Goal: Complete application form: Complete application form

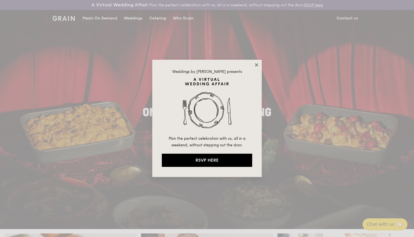
click at [255, 64] on icon at bounding box center [256, 64] width 5 height 5
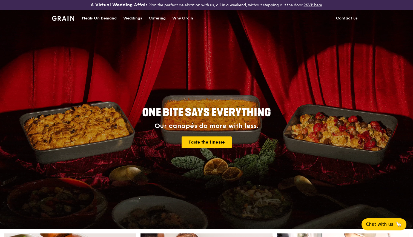
click at [353, 19] on link "Contact us" at bounding box center [347, 18] width 28 height 16
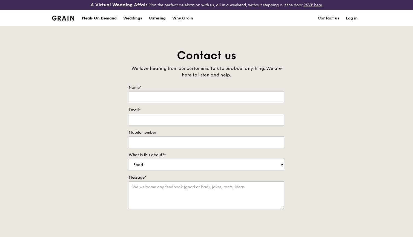
click at [163, 16] on div "Catering" at bounding box center [157, 18] width 17 height 16
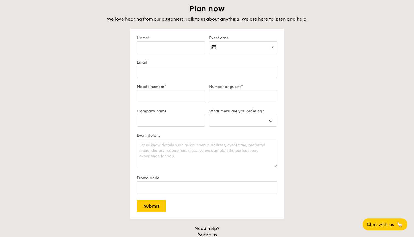
scroll to position [882, 0]
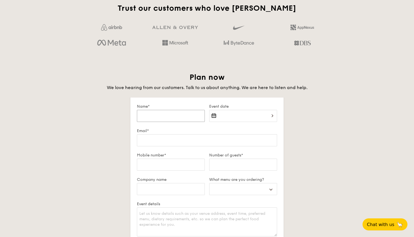
drag, startPoint x: 189, startPoint y: 112, endPoint x: 197, endPoint y: 185, distance: 73.6
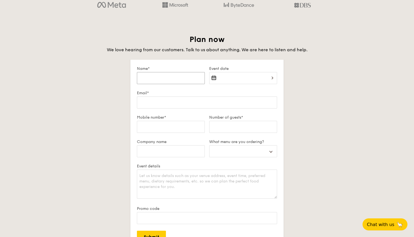
scroll to position [930, 0]
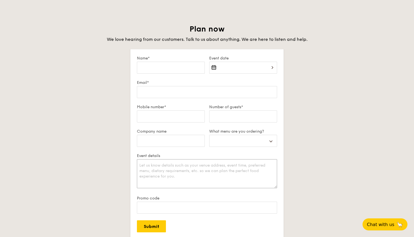
click at [197, 185] on textarea "Event details" at bounding box center [207, 173] width 140 height 29
select select
type textarea "H"
select select
type textarea "Hi"
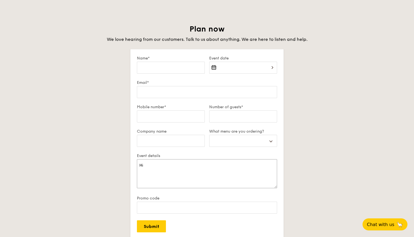
select select
type textarea "Hi"
select select
type textarea "Hi I"
select select
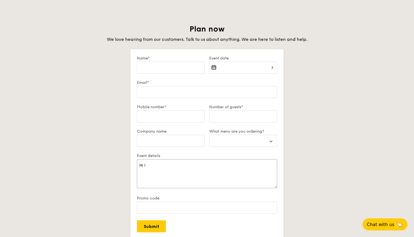
type textarea "Hi I"
select select
type textarea "Hi I w"
select select
type textarea "Hi I wa"
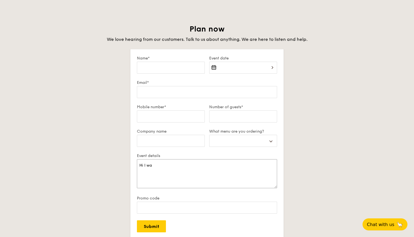
select select
type textarea "Hi I wan"
select select
type textarea "Hi I want"
select select
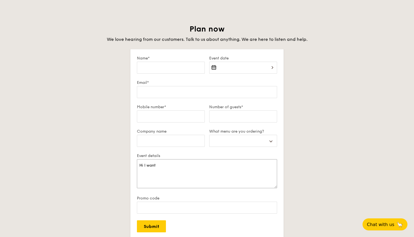
type textarea "Hi I want"
select select
type textarea "Hi I want s"
select select
type textarea "Hi I want"
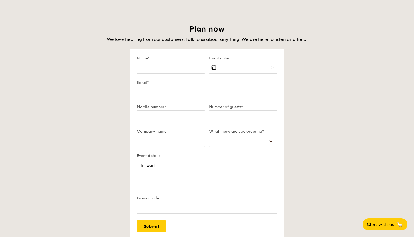
select select
type textarea "Hi I want t"
select select
type textarea "Hi I want to"
select select
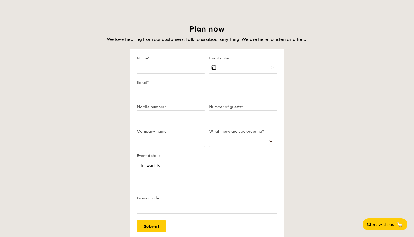
type textarea "Hi I want to"
select select
type textarea "Hi I want to s"
select select
type textarea "Hi I want to sp"
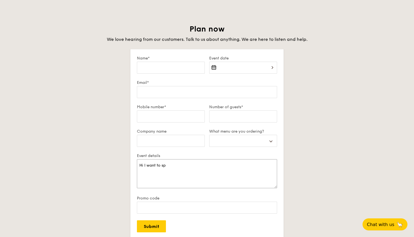
select select
type textarea "Hi I want to spe"
select select
type textarea "Hi I want to spea"
select select
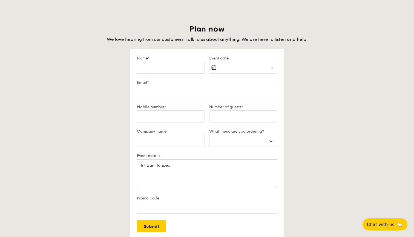
type textarea "Hi I want to speak"
select select
type textarea "Hi I want to speak"
select select
type textarea "Hi I want to speak t"
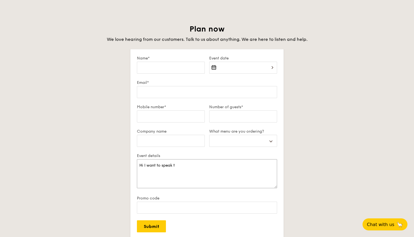
select select
type textarea "Hi I want to speak to"
select select
type textarea "Hi I want to speak to"
select select
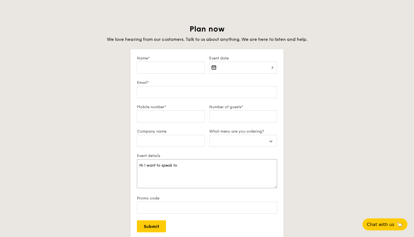
type textarea "Hi I want to speak to s"
select select
type textarea "Hi I want to speak to so"
select select
type textarea "Hi I want to speak to som"
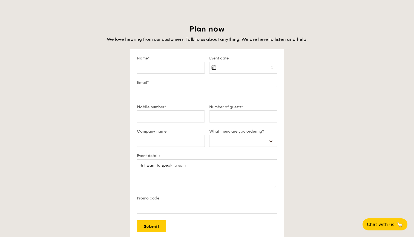
select select
type textarea "Hi I want to speak to some"
select select
type textarea "Hi I want to speak to someo"
select select
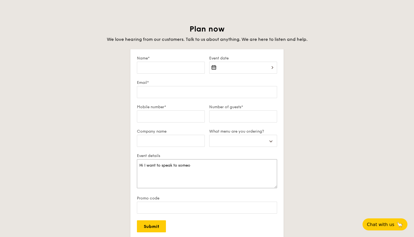
type textarea "Hi I want to speak to someon"
select select
type textarea "Hi I want to speak to someone"
select select
type textarea "Hi I want to speak to someone"
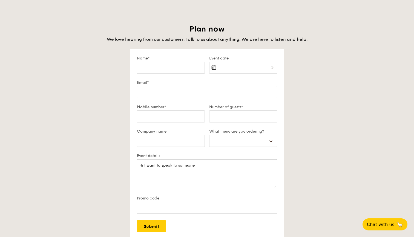
select select
type textarea "Hi I want to speak to someone -"
select select
type textarea "Hi I want to speak to someone -"
select select
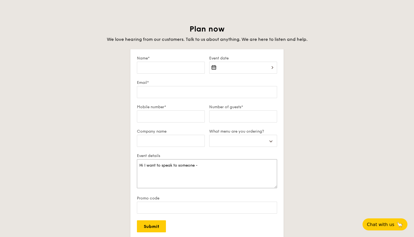
type textarea "Hi I want to speak to someone - w"
select select
type textarea "Hi I want to speak to someone - wa"
select select
type textarea "Hi I want to speak to someone - wan"
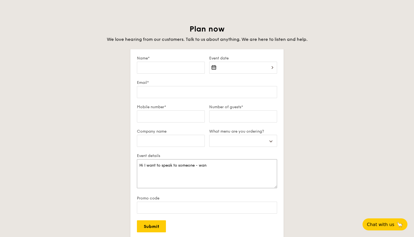
select select
type textarea "Hi I want to speak to someone - want"
select select
type textarea "Hi I want to speak to someone - wante"
select select
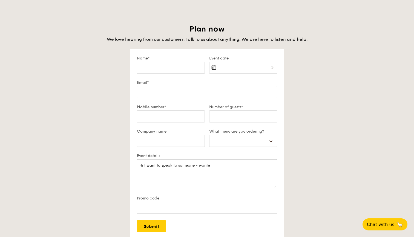
type textarea "Hi I want to speak to someone - wanted"
select select
type textarea "Hi I want to speak to someone - wanted"
select select
type textarea "Hi I want to speak to someone - wanted t"
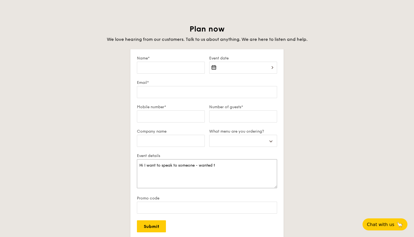
select select
type textarea "Hi I want to speak to someone - wanted to"
select select
type textarea "Hi I want to speak to someone - wanted to"
select select
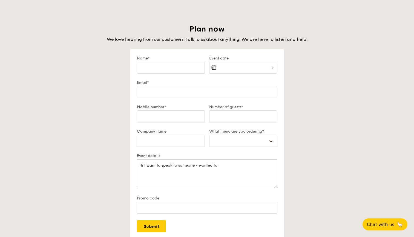
type textarea "Hi I want to speak to someone - wanted to c"
select select
type textarea "Hi I want to speak to someone - wanted to ch"
select select
type textarea "Hi I want to speak to someone - wanted to che"
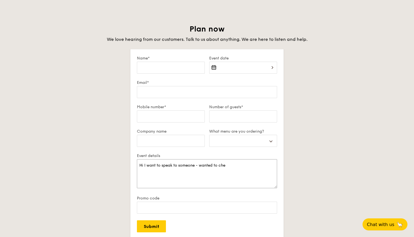
select select
type textarea "Hi I want to speak to someone - wanted to chec"
select select
type textarea "Hi I want to speak to someone - wanted to check"
select select
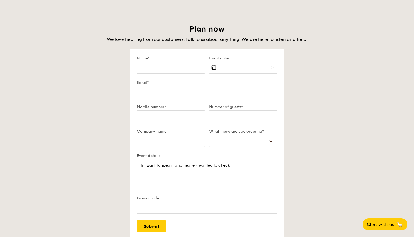
type textarea "Hi I want to speak to someone - wanted to check"
select select
type textarea "Hi I want to speak to someone - wanted to check a"
select select
type textarea "Hi I want to speak to someone - wanted to check al"
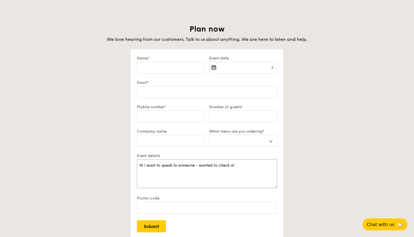
select select
type textarea "Hi I want to speak to someone - wanted to check als"
select select
type textarea "Hi I want to speak to someone - wanted to check also"
select select
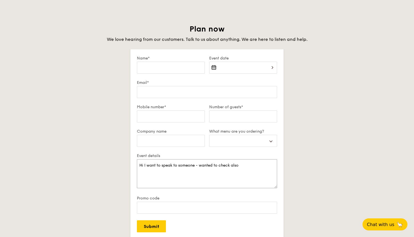
type textarea "Hi I want to speak to someone - wanted to check also"
select select
type textarea "Hi I want to speak to someone - wanted to check also i"
select select
type textarea "Hi I want to speak to someone - wanted to check also if"
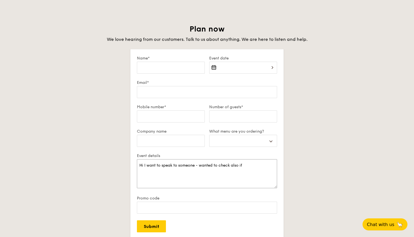
select select
type textarea "Hi I want to speak to someone - wanted to check also if"
select select
type textarea "Hi I want to speak to someone - wanted to check also if G"
select select
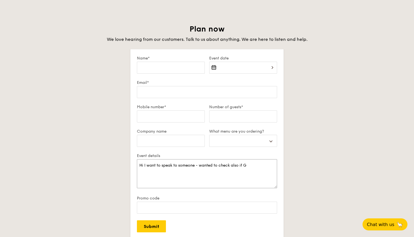
type textarea "Hi I want to speak to someone - wanted to check also if Gr"
select select
type textarea "Hi I want to speak to someone - wanted to check also if Gra"
select select
type textarea "Hi I want to speak to someone - wanted to check also if Grai"
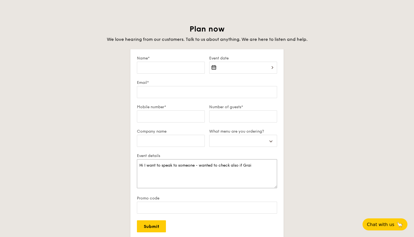
select select
type textarea "Hi I want to speak to someone - wanted to check also if Grain"
select select
type textarea "Hi I want to speak to someone - wanted to check also if Grain"
select select
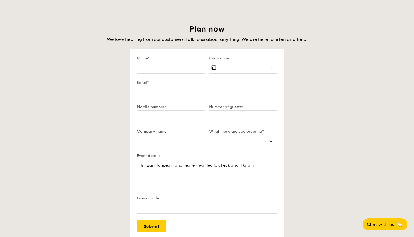
type textarea "Hi I want to speak to someone - wanted to check also if Grain h"
select select
type textarea "Hi I want to speak to someone - wanted to check also if Grain ha"
select select
type textarea "Hi I want to speak to someone - wanted to check also if Grain has"
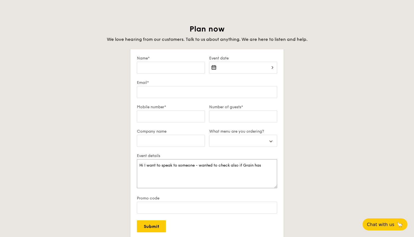
select select
type textarea "Hi I want to speak to someone - wanted to check also if Grain has"
select select
type textarea "Hi I want to speak to someone - wanted to check also if Grain has t"
select select
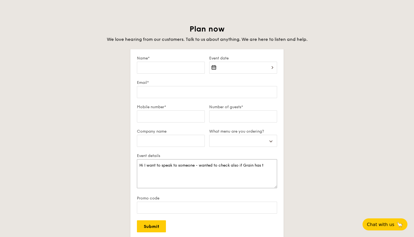
type textarea "Hi I want to speak to someone - wanted to check also if Grain has ta"
select select
type textarea "Hi I want to speak to someone - wanted to check also if Grain has tab"
select select
type textarea "Hi I want to speak to someone - wanted to check also if Grain has tabl"
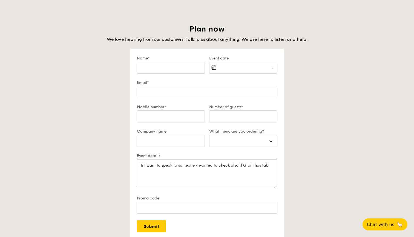
select select
type textarea "Hi I want to speak to someone - wanted to check also if Grain has table"
select select
type textarea "Hi I want to speak to someone - wanted to check also if Grain has tables"
select select
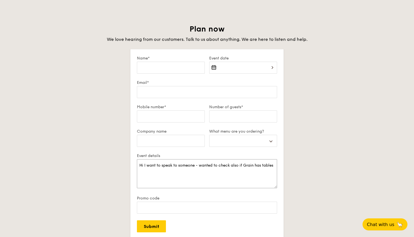
type textarea "Hi I want to speak to someone - wanted to check also if Grain has tables/"
select select
type textarea "Hi I want to speak to someone - wanted to check also if Grain has tables"
select select
type textarea "Hi I want to speak to someone - wanted to check also if Grain has tables"
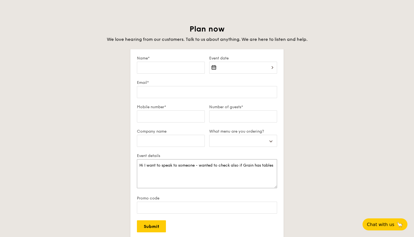
select select
type textarea "Hi I want to speak to someone - wanted to check also if Grain has tables a"
select select
type textarea "Hi I want to speak to someone - wanted to check also if Grain has tables an"
select select
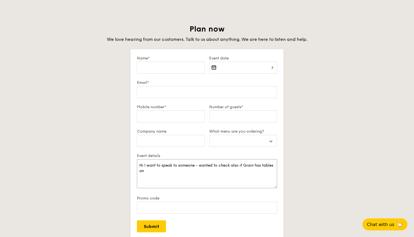
type textarea "Hi I want to speak to someone - wanted to check also if Grain has tables and"
select select
type textarea "Hi I want to speak to someone - wanted to check also if Grain has tables and"
select select
type textarea "Hi I want to speak to someone - wanted to check also if Grain has tables and c"
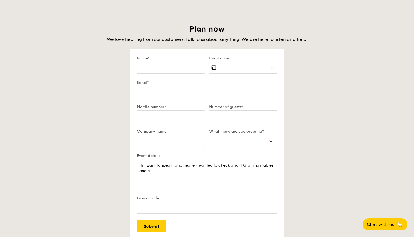
select select
type textarea "Hi I want to speak to someone - wanted to check also if Grain has tables and ch"
select select
type textarea "Hi I want to speak to someone - wanted to check also if Grain has tables and cha"
select select
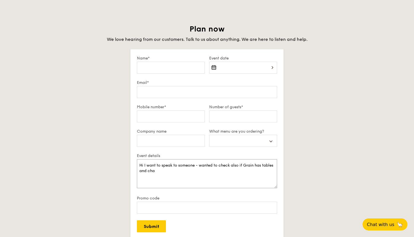
type textarea "Hi I want to speak to someone - wanted to check also if Grain has tables and ch…"
select select
type textarea "Hi I want to speak to someone - wanted to check also if Grain has tables and ch…"
select select
type textarea "Hi I want to speak to someone - wanted to check also if Grain has tables and ch…"
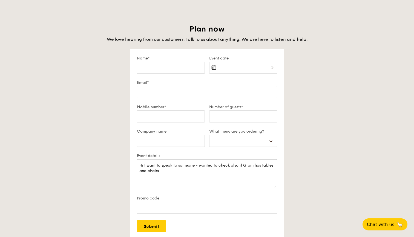
select select
type textarea "Hi I want to speak to someone - wanted to check also if Grain has tables and ch…"
select select
type textarea "Hi I want to speak to someone - wanted to check also if Grain has tables and ch…"
select select
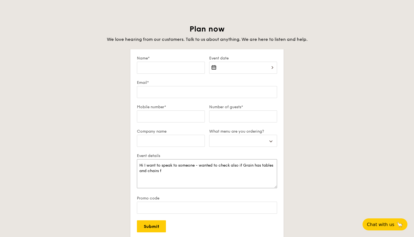
type textarea "Hi I want to speak to someone - wanted to check also if Grain has tables and ch…"
select select
type textarea "Hi I want to speak to someone - wanted to check also if Grain has tables and ch…"
select select
type textarea "Hi I want to speak to someone - wanted to check also if Grain has tables and ch…"
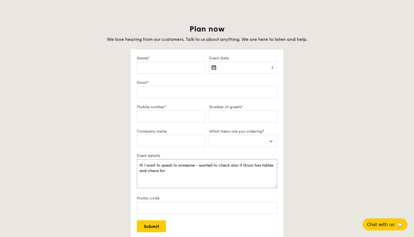
select select
type textarea "Hi I want to speak to someone - wanted to check also if Grain has tables and ch…"
select select
type textarea "Hi I want to speak to someone - wanted to check also if Grain has tables and ch…"
select select
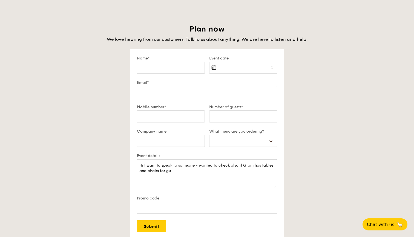
type textarea "Hi I want to speak to someone - wanted to check also if Grain has tables and ch…"
select select
type textarea "Hi I want to speak to someone - wanted to check also if Grain has tables and ch…"
select select
type textarea "Hi I want to speak to someone - wanted to check also if Grain has tables and ch…"
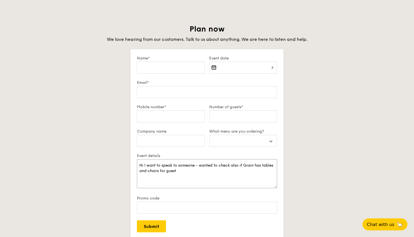
select select
type textarea "Hi I want to speak to someone - wanted to check also if Grain has tables and ch…"
select select
type textarea "Hi I want to speak to someone - wanted to check also if Grain has tables and ch…"
select select
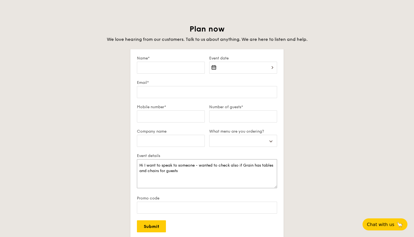
type textarea "Hi I want to speak to someone - wanted to check also if Grain has tables and ch…"
click at [246, 116] on input "Number of guests*" at bounding box center [243, 116] width 68 height 12
click at [184, 67] on input "Name*" at bounding box center [171, 68] width 68 height 12
click at [268, 66] on div at bounding box center [243, 71] width 68 height 19
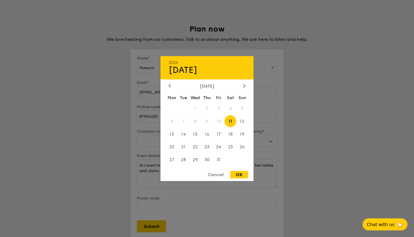
click at [244, 82] on div "2025 Oct [DATE] Tue Wed Thu Fri Sat Sun 1 2 3 4 5 6 7 8 9 10 11 12 13 14 15 16 …" at bounding box center [207, 118] width 93 height 125
click at [244, 83] on div at bounding box center [244, 85] width 5 height 5
click at [231, 159] on span "31" at bounding box center [231, 160] width 12 height 12
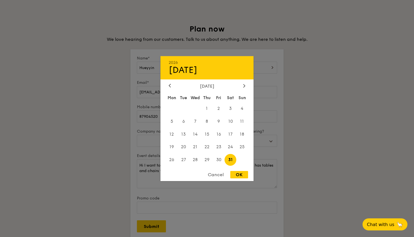
click at [328, 136] on div at bounding box center [207, 118] width 414 height 237
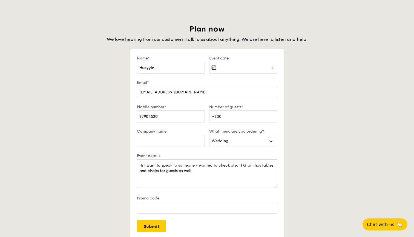
click at [250, 172] on textarea "Hi I want to speak to someone - wanted to check also if Grain has tables and ch…" at bounding box center [207, 173] width 140 height 29
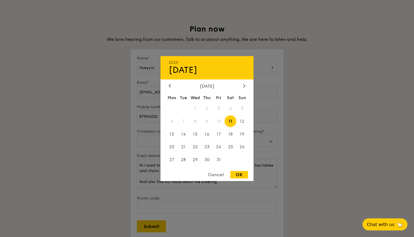
click at [253, 70] on div "2025 Oct [DATE] Tue Wed Thu Fri Sat Sun 1 2 3 4 5 6 7 8 9 10 11 12 13 14 15 16 …" at bounding box center [243, 71] width 68 height 19
click at [244, 85] on icon at bounding box center [244, 86] width 2 height 4
click at [231, 158] on span "31" at bounding box center [231, 160] width 12 height 12
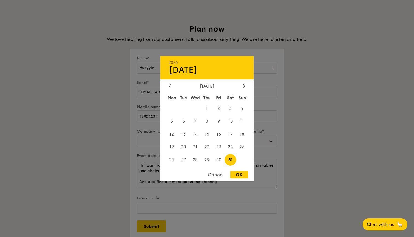
click at [239, 174] on div "OK" at bounding box center [239, 174] width 18 height 7
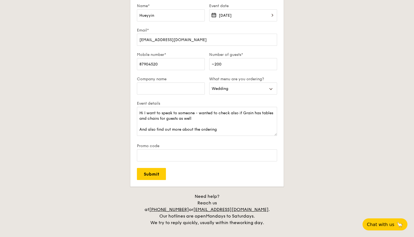
scroll to position [1027, 0]
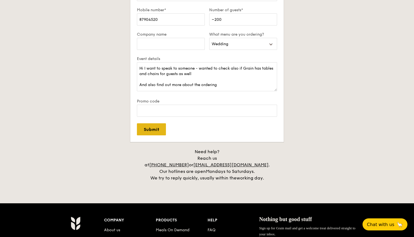
click at [153, 126] on input "Submit" at bounding box center [151, 129] width 29 height 12
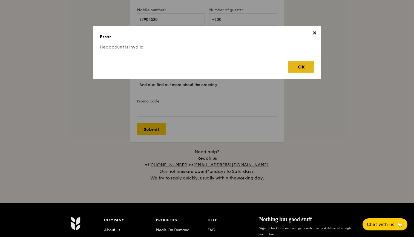
click at [302, 63] on div "OK" at bounding box center [301, 66] width 26 height 11
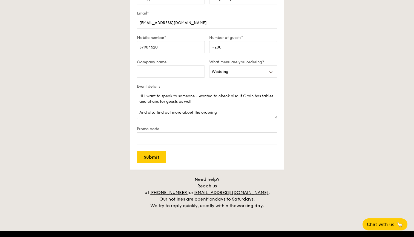
scroll to position [966, 0]
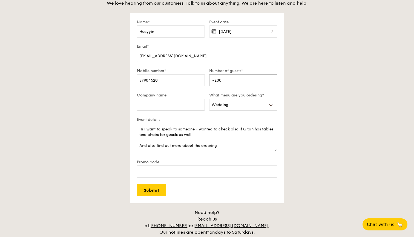
click at [214, 81] on input "~200" at bounding box center [243, 80] width 68 height 12
drag, startPoint x: 219, startPoint y: 78, endPoint x: 178, endPoint y: 78, distance: 41.9
click at [178, 78] on div "Mobile number* [PHONE_NUMBER] Number of guests* 200" at bounding box center [207, 81] width 145 height 24
drag, startPoint x: 233, startPoint y: 82, endPoint x: 170, endPoint y: 78, distance: 64.0
click at [170, 79] on div "Mobile number* [PHONE_NUMBER] Number of guests* 200" at bounding box center [207, 81] width 145 height 24
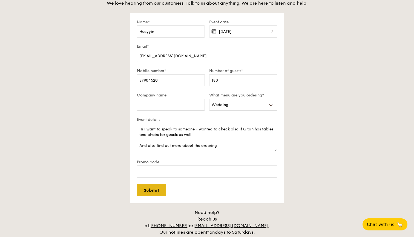
click at [158, 193] on input "Submit" at bounding box center [151, 190] width 29 height 12
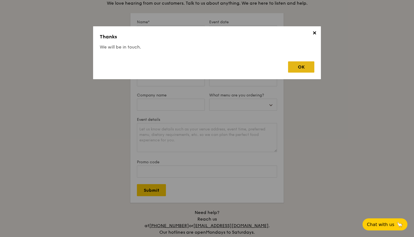
click at [307, 65] on div "OK" at bounding box center [301, 66] width 26 height 11
